Goal: Check status: Check status

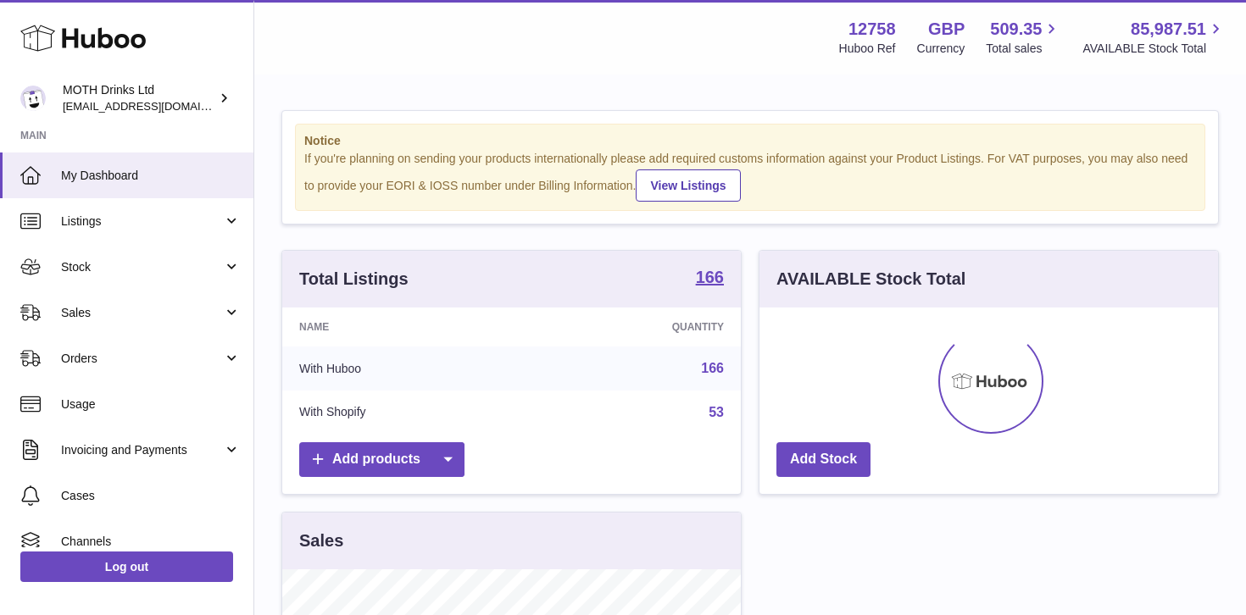
scroll to position [264, 458]
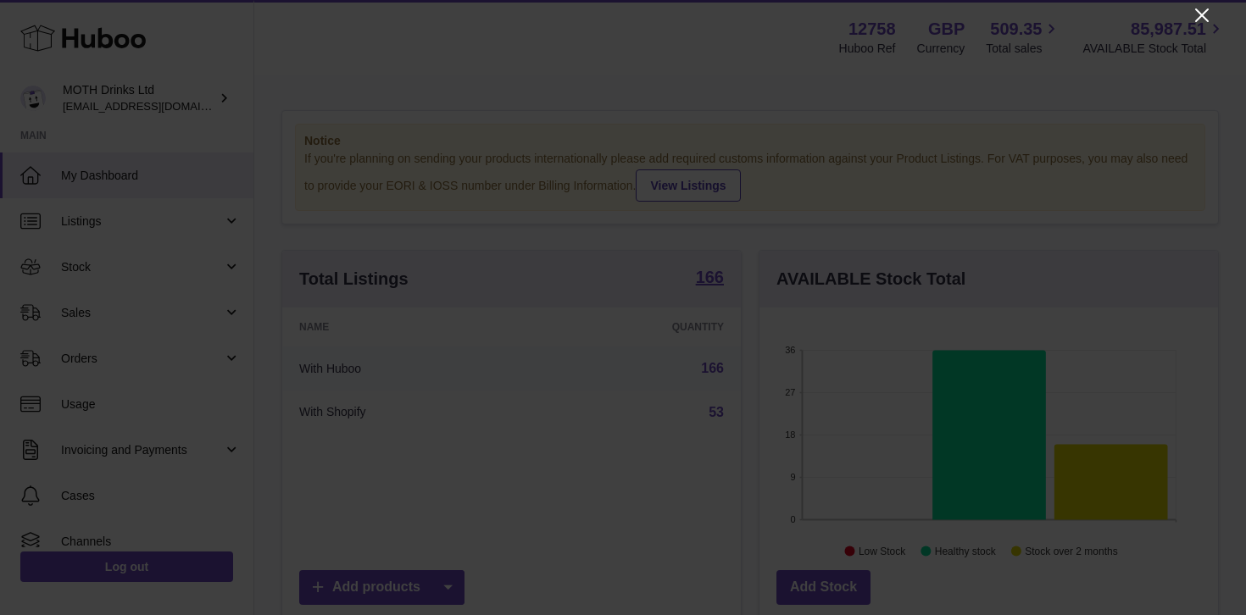
click at [1201, 5] on icon "Close" at bounding box center [1201, 15] width 20 height 20
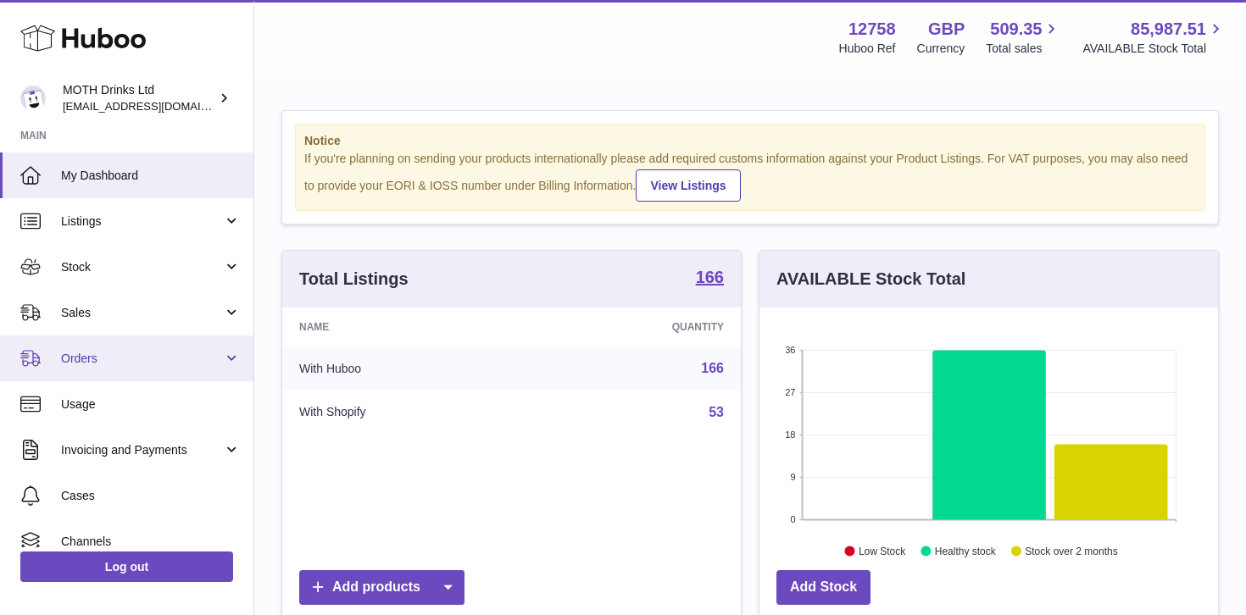
click at [147, 366] on link "Orders" at bounding box center [126, 359] width 253 height 46
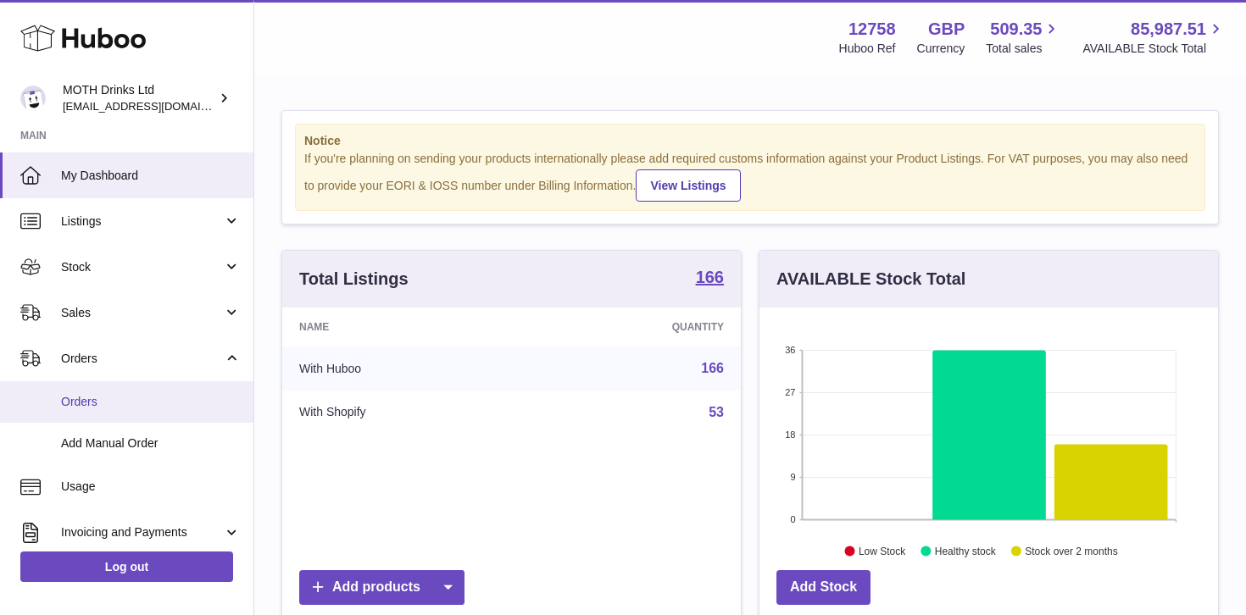
click at [134, 402] on span "Orders" at bounding box center [151, 402] width 180 height 16
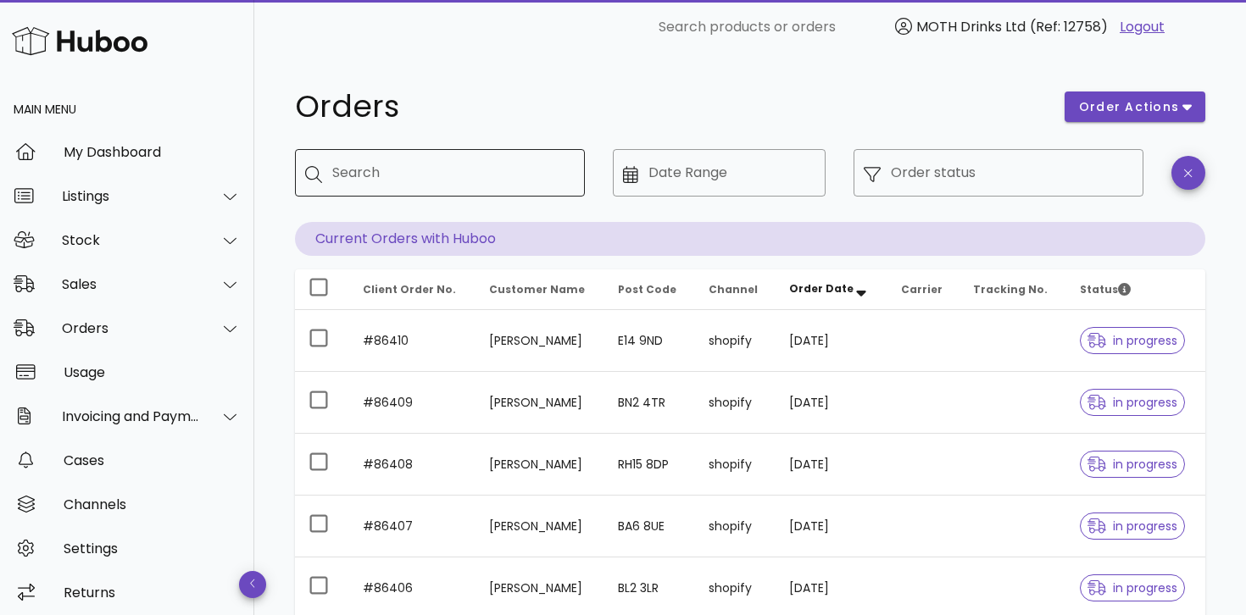
click at [378, 162] on input "Search" at bounding box center [451, 172] width 239 height 27
type input "*"
type input "**********"
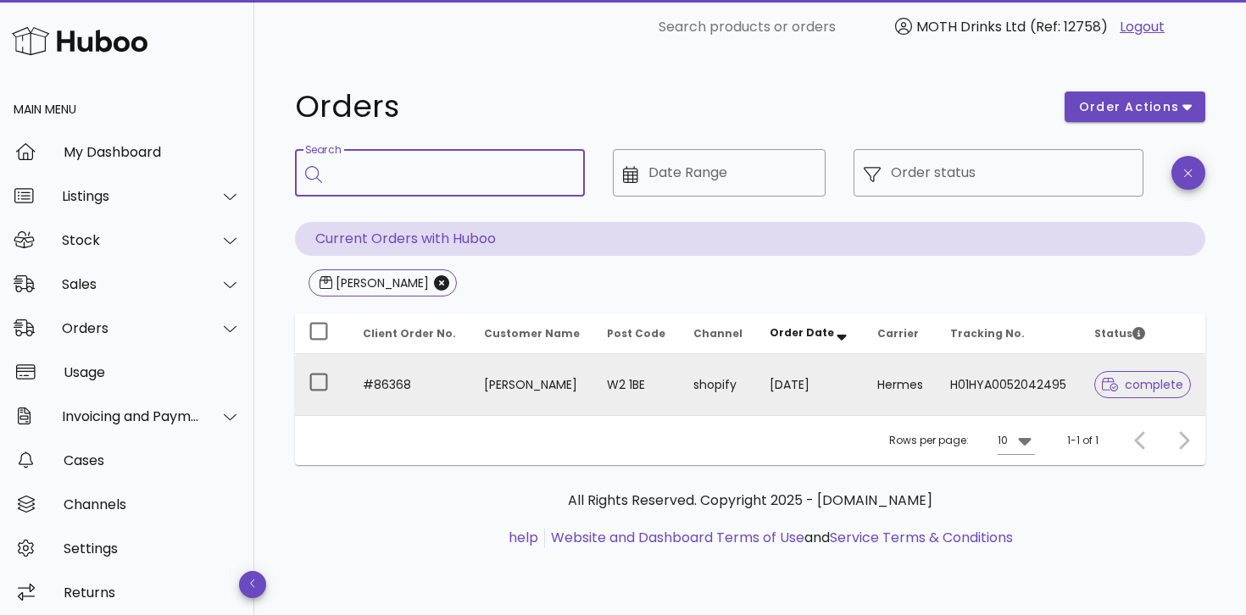
click at [716, 403] on td "shopify" at bounding box center [718, 384] width 76 height 61
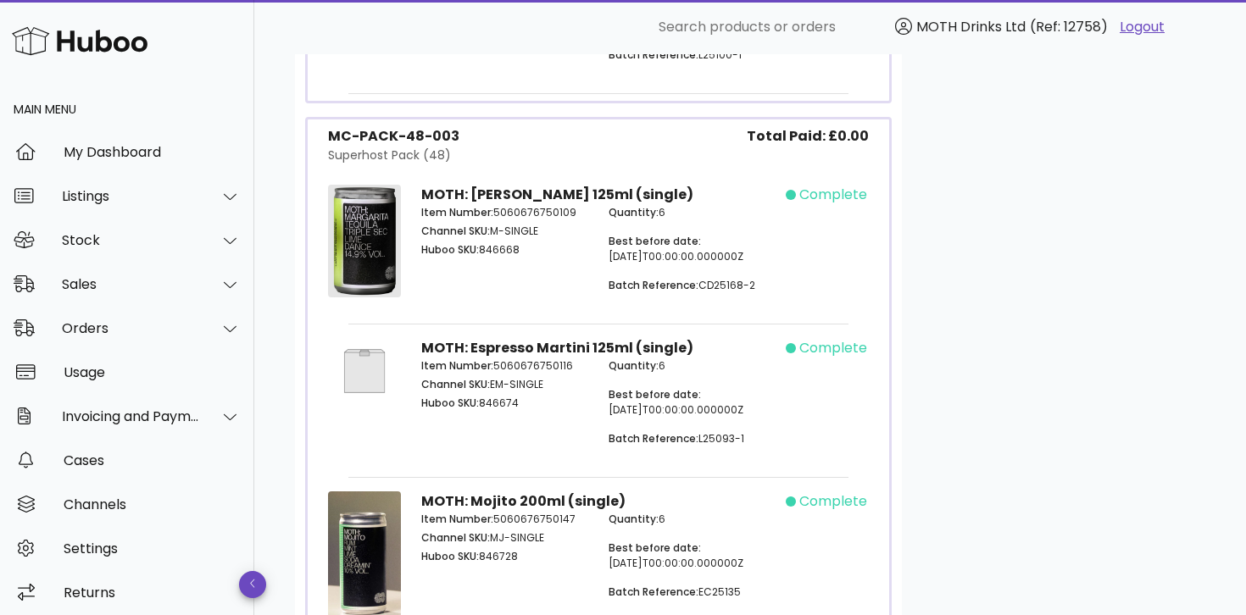
scroll to position [1030, 0]
